Goal: Find contact information: Find contact information

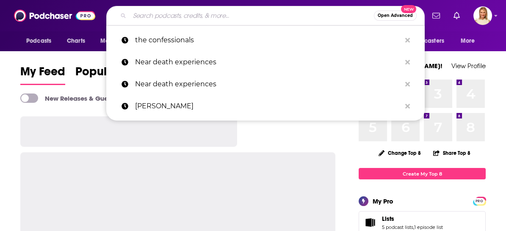
click at [186, 16] on input "Search podcasts, credits, & more..." at bounding box center [251, 16] width 244 height 14
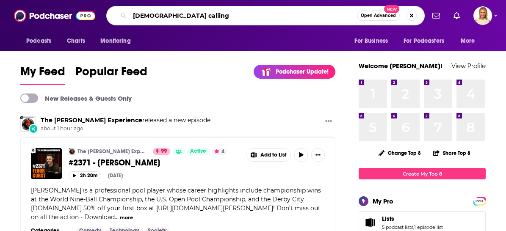
type input "[DEMOGRAPHIC_DATA] calling"
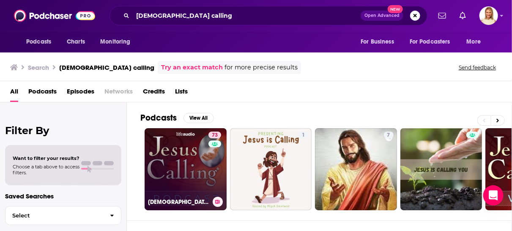
click at [187, 160] on link "73 [DEMOGRAPHIC_DATA] Calling: Stories of Faith" at bounding box center [186, 169] width 82 height 82
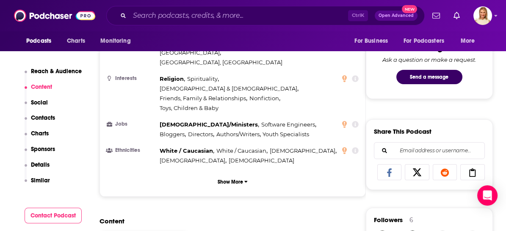
scroll to position [517, 0]
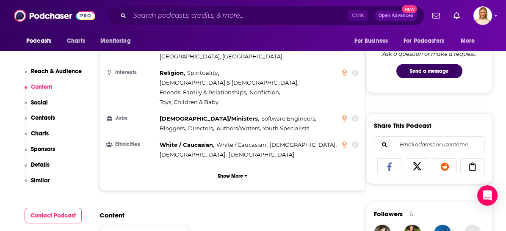
click at [68, 216] on button "Contact Podcast" at bounding box center [54, 216] width 58 height 16
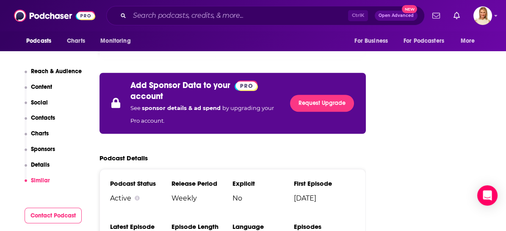
scroll to position [1317, 0]
